Goal: Navigation & Orientation: Find specific page/section

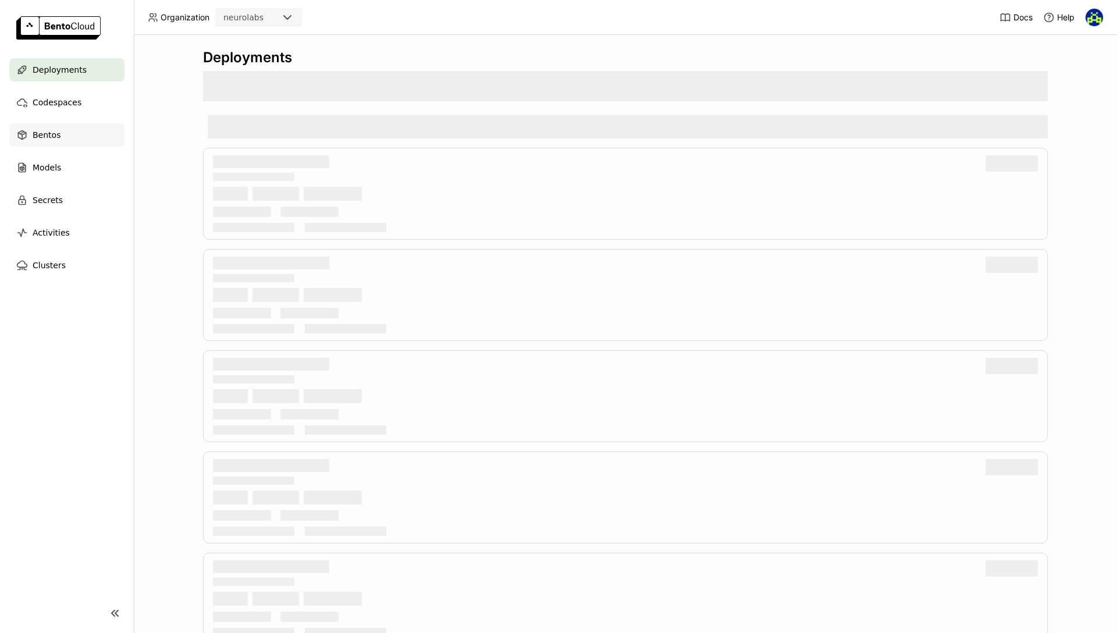
click at [40, 133] on span "Bentos" at bounding box center [47, 135] width 28 height 14
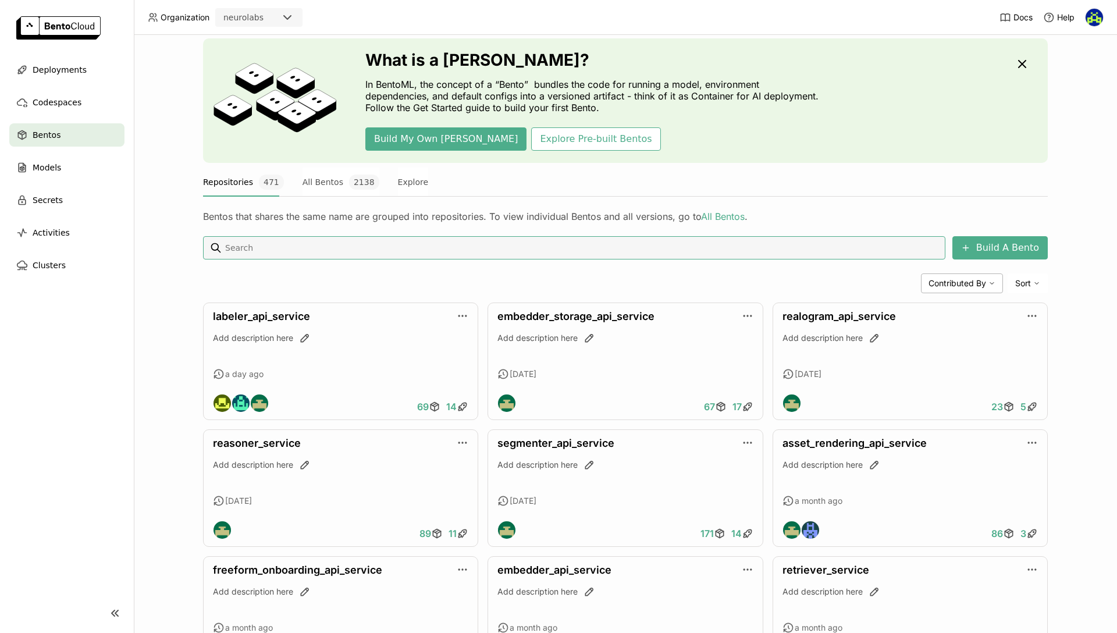
scroll to position [247, 0]
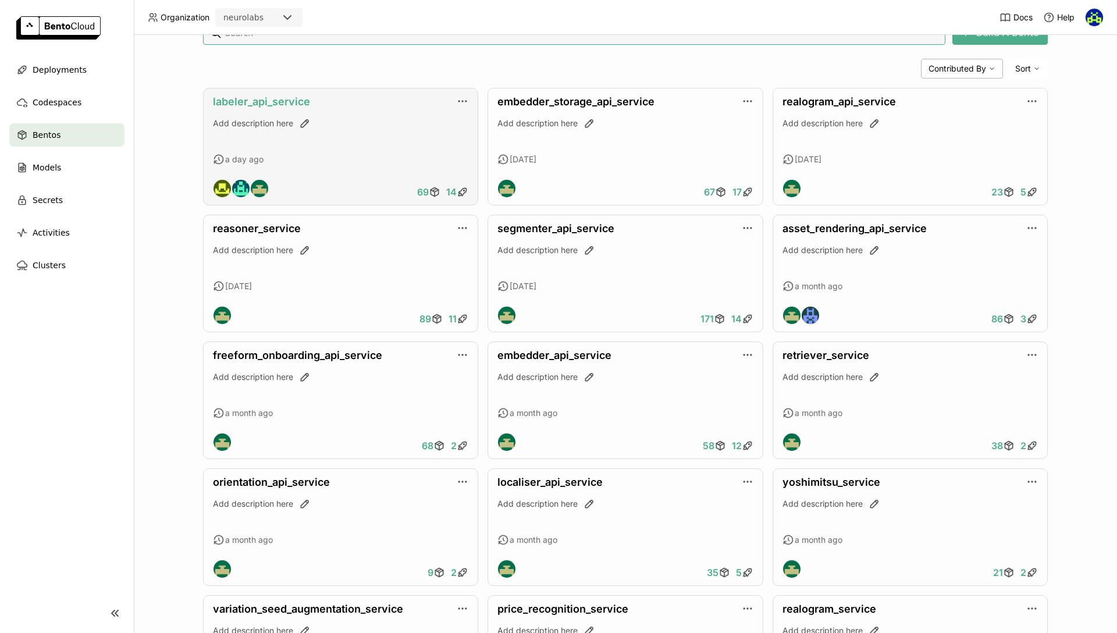
click at [277, 99] on link "labeler_api_service" at bounding box center [261, 101] width 97 height 12
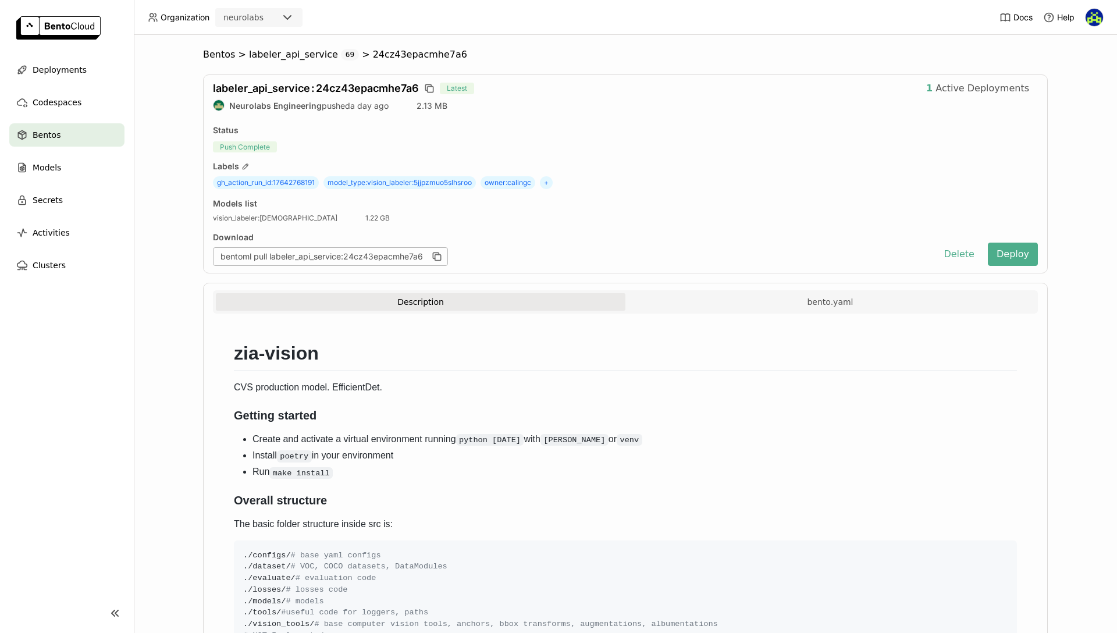
click at [42, 137] on span "Bentos" at bounding box center [47, 135] width 28 height 14
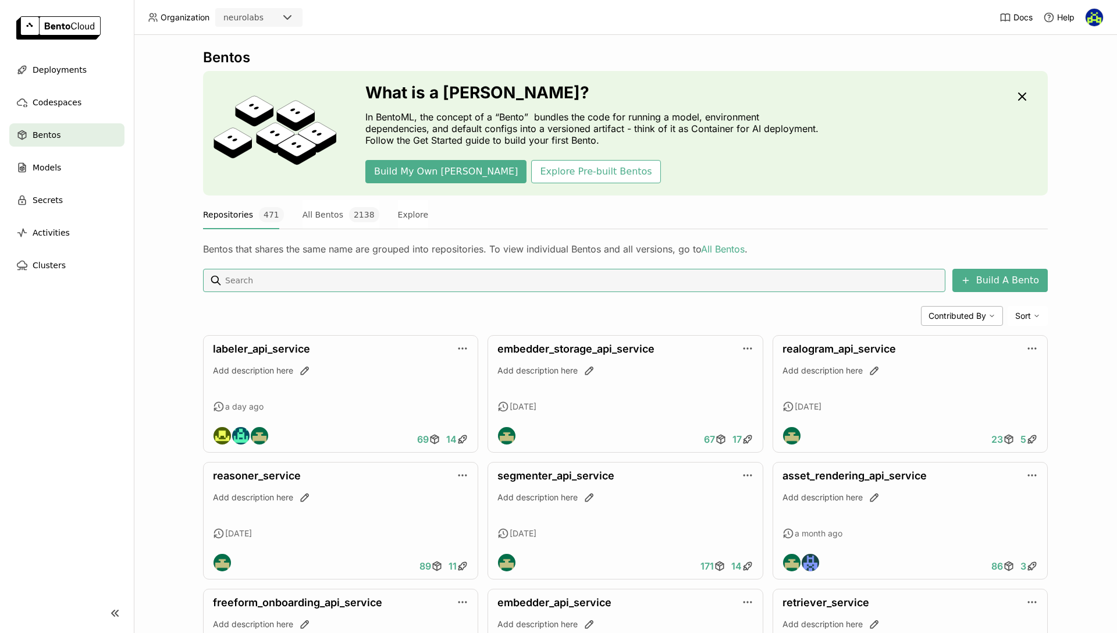
click at [157, 307] on div "Bentos What is a [DEMOGRAPHIC_DATA]? In BentoML, the concept of a “Bento” bundl…" at bounding box center [625, 334] width 983 height 598
click at [70, 129] on div "Bentos" at bounding box center [66, 134] width 115 height 23
click at [47, 66] on span "Deployments" at bounding box center [60, 70] width 54 height 14
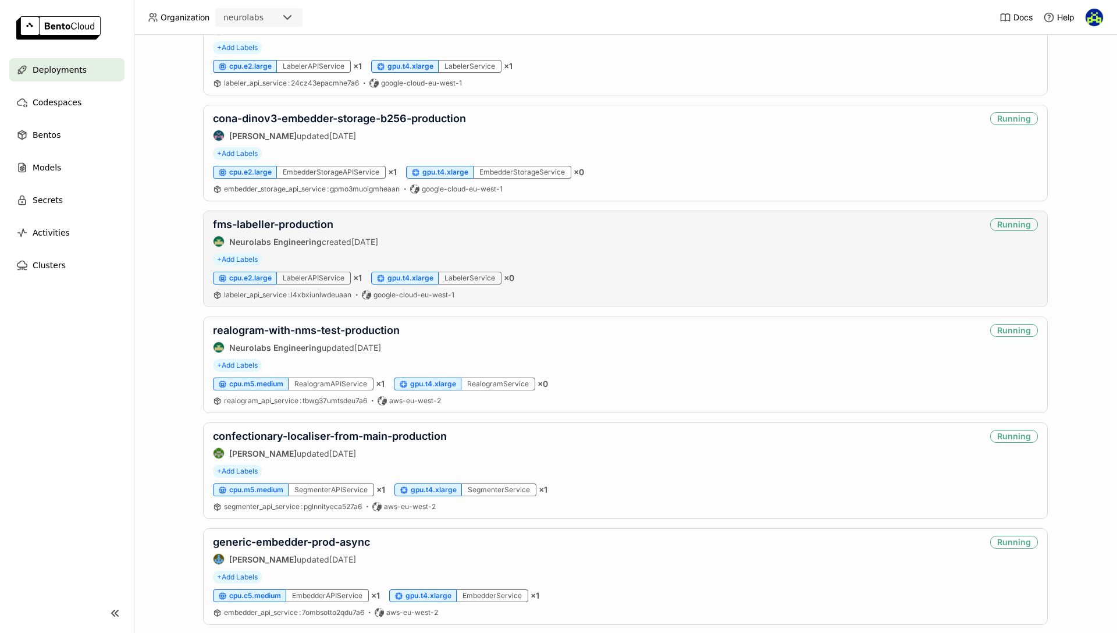
scroll to position [161, 0]
